Goal: Task Accomplishment & Management: Use online tool/utility

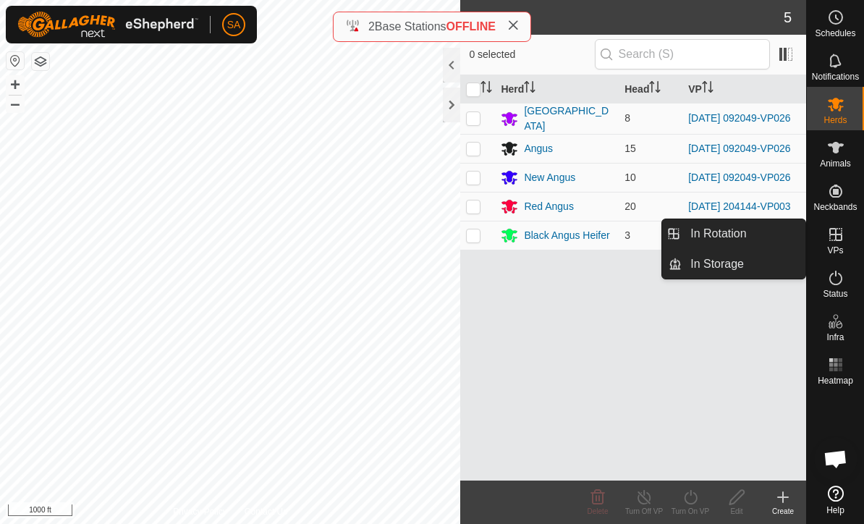
click at [706, 235] on span "In Rotation" at bounding box center [719, 233] width 56 height 17
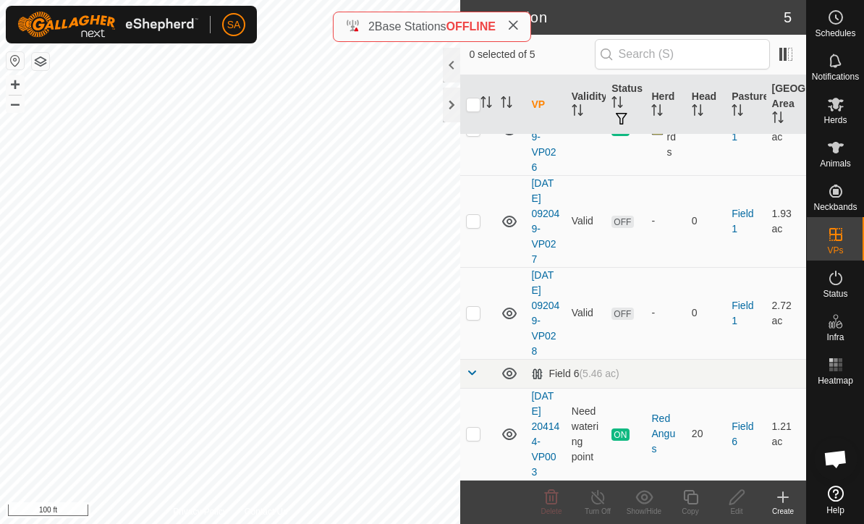
scroll to position [200, 0]
click at [471, 429] on p-checkbox at bounding box center [473, 435] width 14 height 12
checkbox input "true"
click at [682, 509] on div "Copy" at bounding box center [690, 511] width 46 height 11
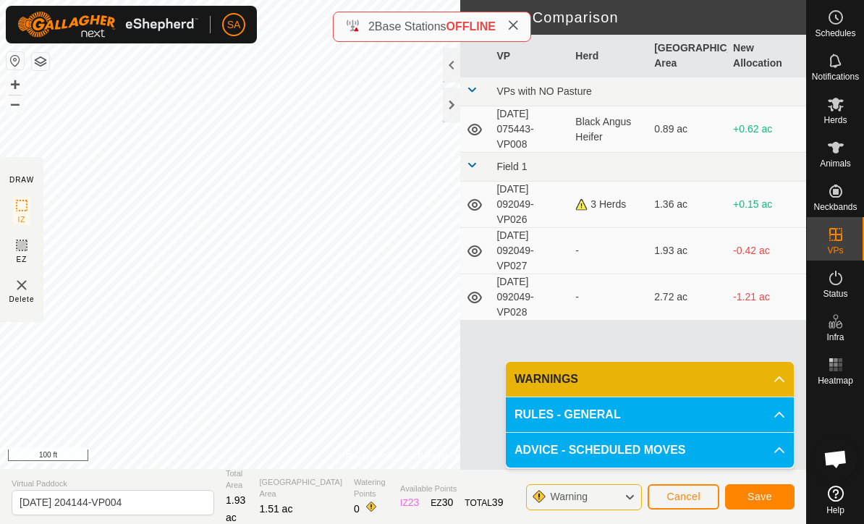
click at [748, 502] on span "Save" at bounding box center [760, 497] width 25 height 12
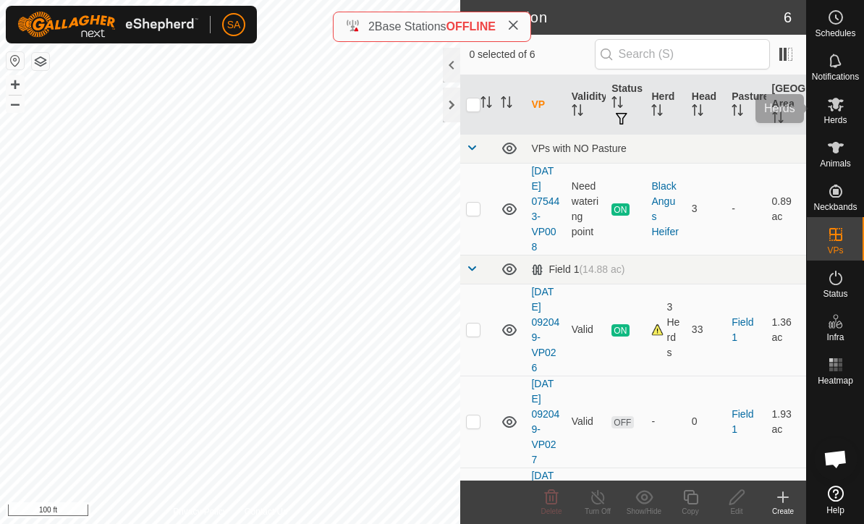
click at [832, 116] on span "Herds" at bounding box center [835, 120] width 23 height 9
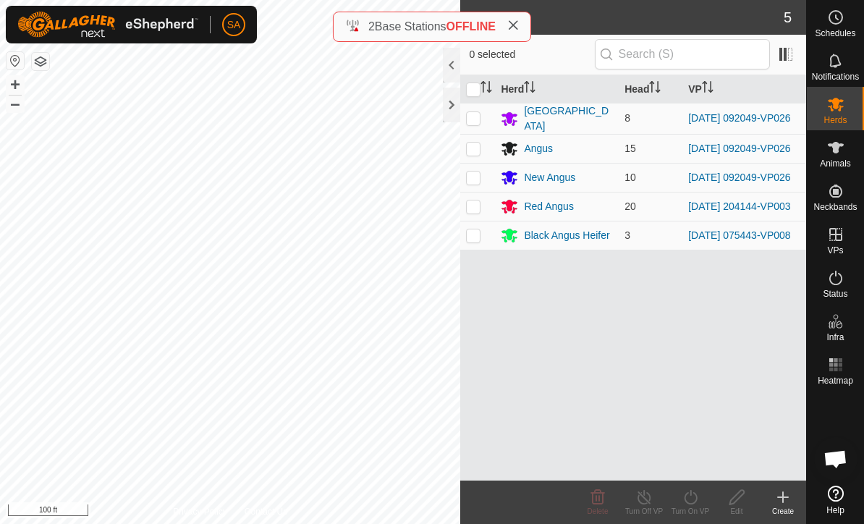
click at [471, 210] on p-checkbox at bounding box center [473, 207] width 14 height 12
checkbox input "true"
click at [686, 509] on div "Turn On VP" at bounding box center [690, 511] width 46 height 11
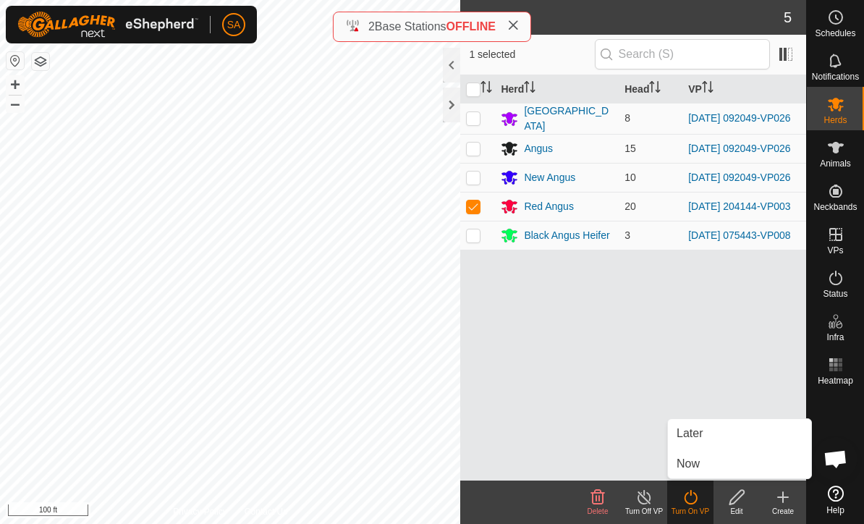
click at [692, 461] on span "Now" at bounding box center [688, 463] width 23 height 17
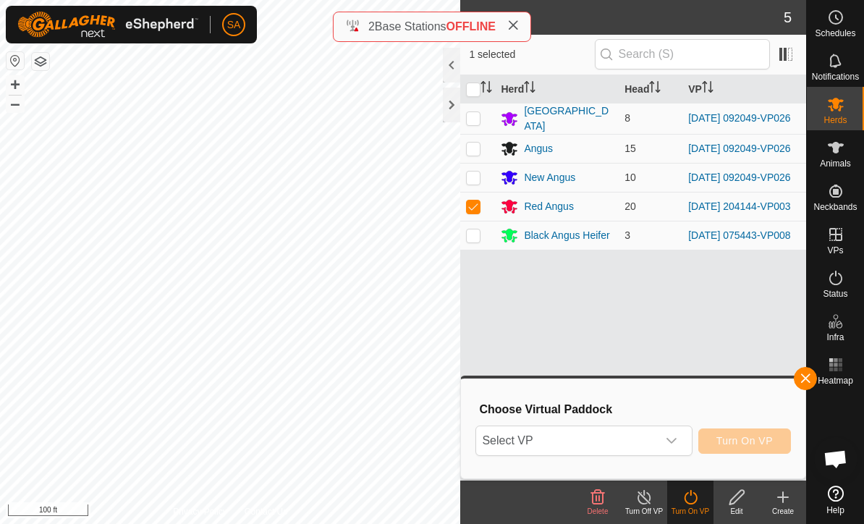
click at [665, 438] on div "dropdown trigger" at bounding box center [671, 440] width 29 height 29
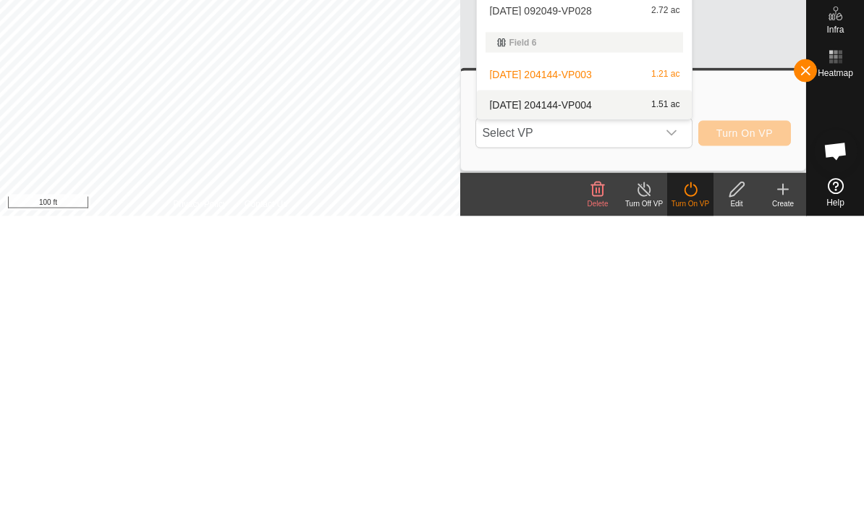
scroll to position [1, 0]
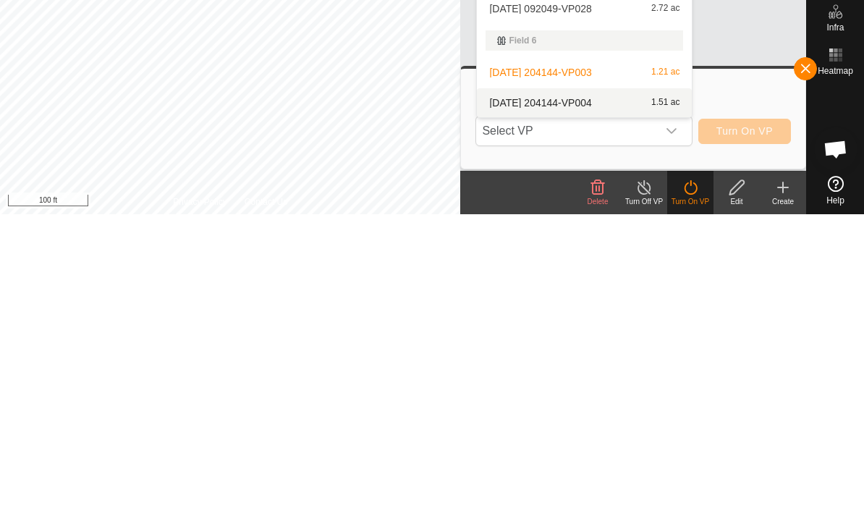
click at [573, 408] on span "[DATE] 204144-VP004" at bounding box center [540, 413] width 102 height 10
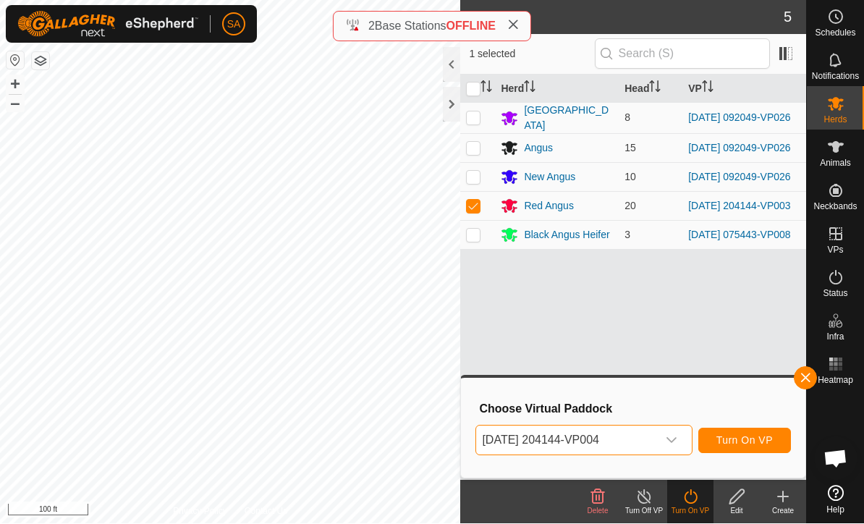
click at [758, 447] on button "Turn On VP" at bounding box center [745, 441] width 93 height 25
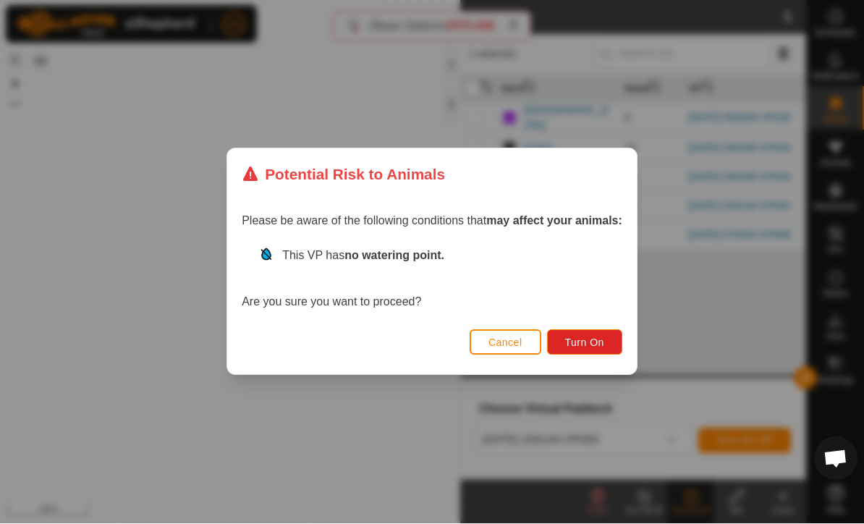
click at [587, 341] on span "Turn On" at bounding box center [584, 343] width 39 height 12
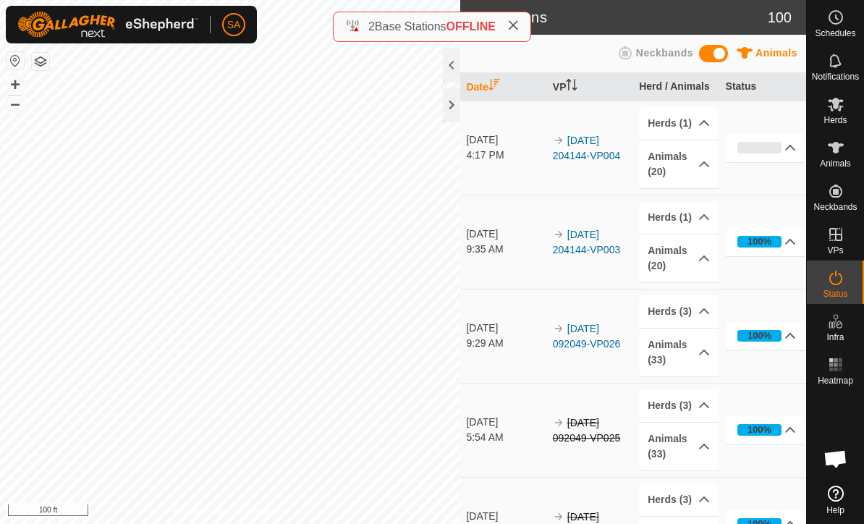
click at [446, 103] on div at bounding box center [451, 105] width 17 height 35
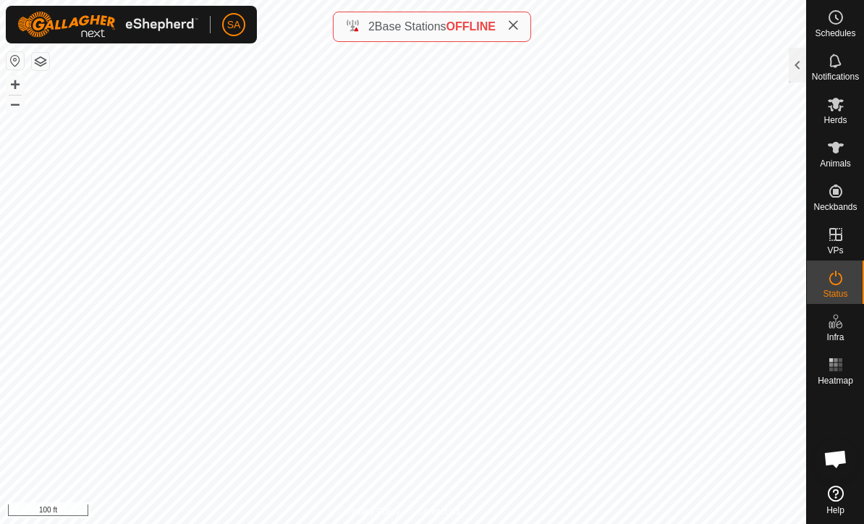
click at [505, 20] on div "2 Base Stations OFFLINE" at bounding box center [432, 26] width 174 height 17
click at [512, 30] on icon at bounding box center [513, 26] width 12 height 12
